Goal: Unclear

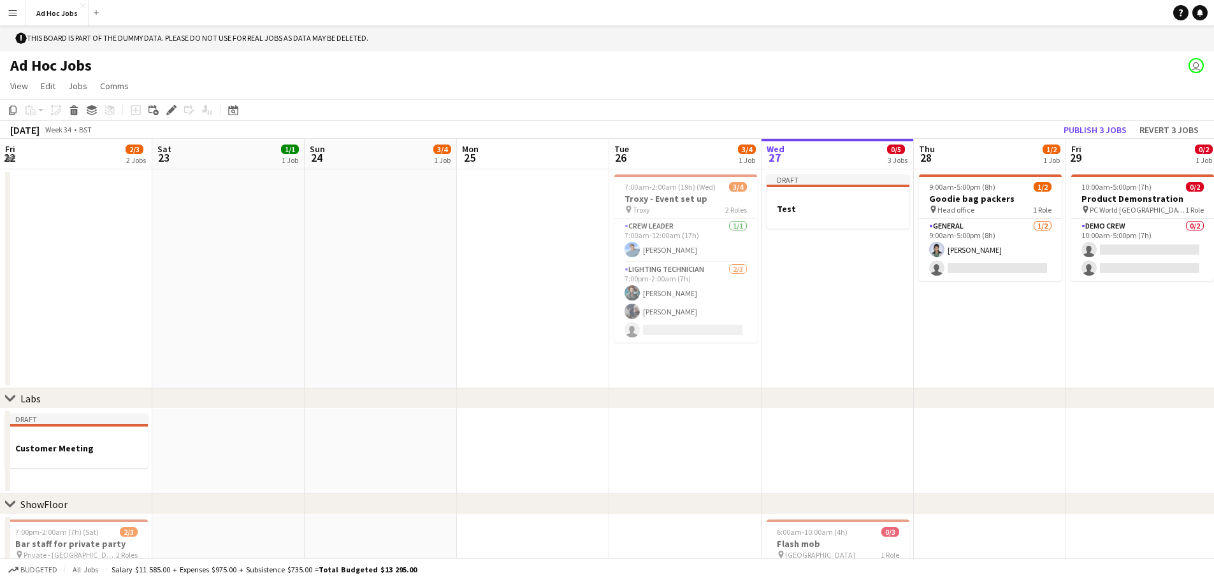
scroll to position [0, 343]
